Goal: Find specific page/section: Find specific page/section

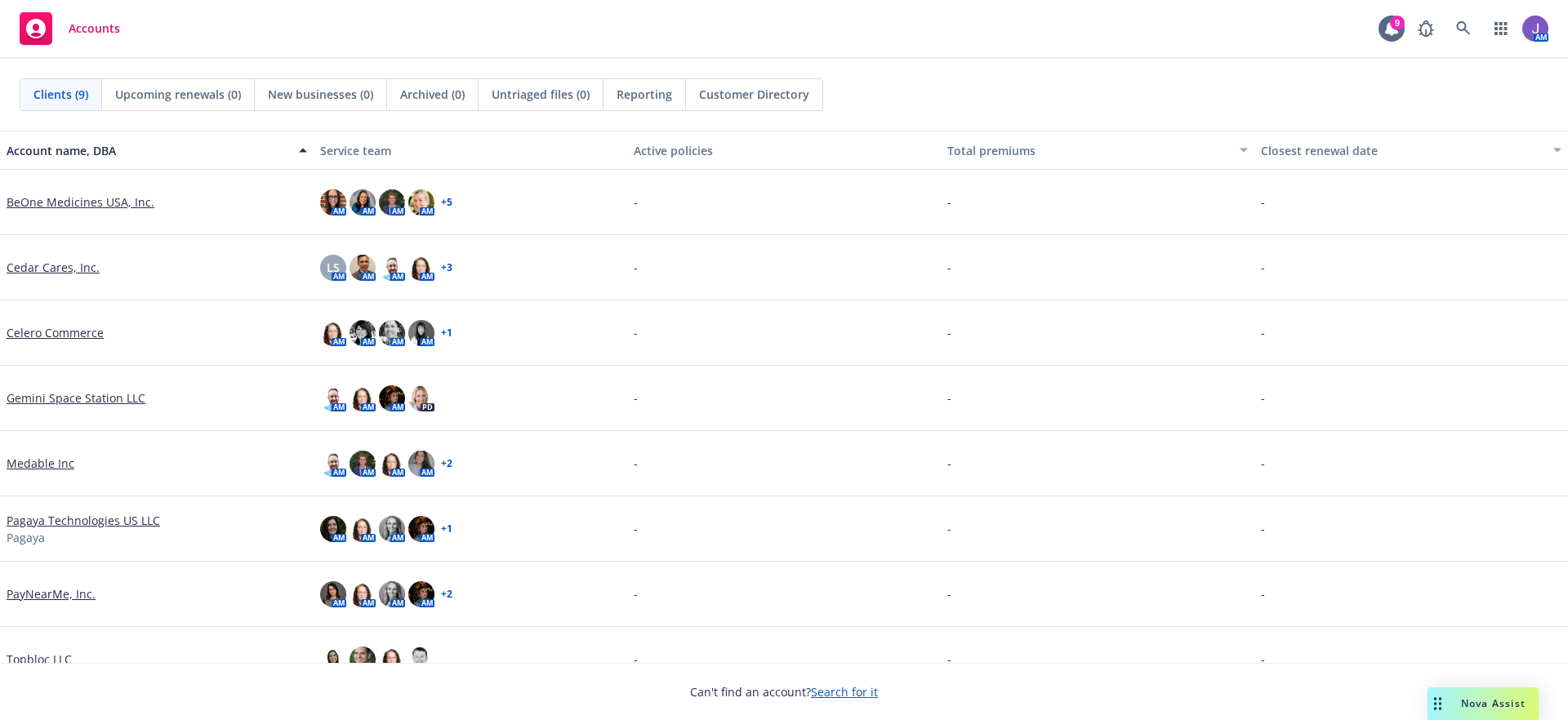
click at [52, 266] on link "Cedar Cares, Inc." at bounding box center [52, 266] width 93 height 17
